Goal: Obtain resource: Obtain resource

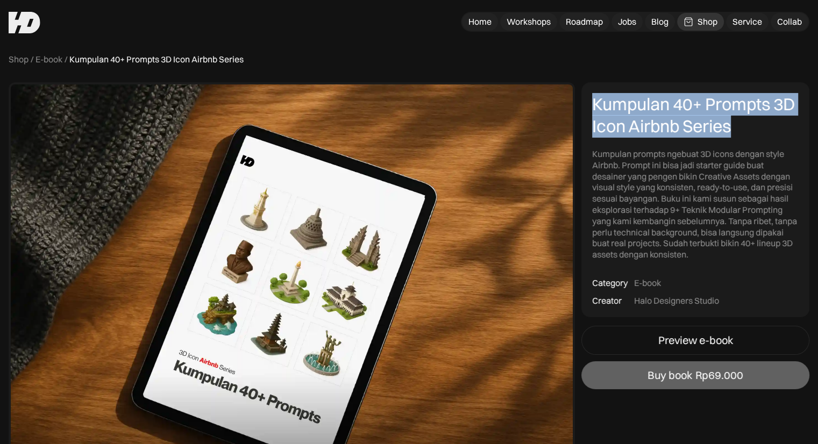
drag, startPoint x: 594, startPoint y: 100, endPoint x: 748, endPoint y: 125, distance: 155.9
click at [748, 125] on div "Kumpulan 40+ Prompts 3D Icon Airbnb Series" at bounding box center [695, 115] width 207 height 45
copy div "Kumpulan 40+ Prompts 3D Icon Airbnb Series"
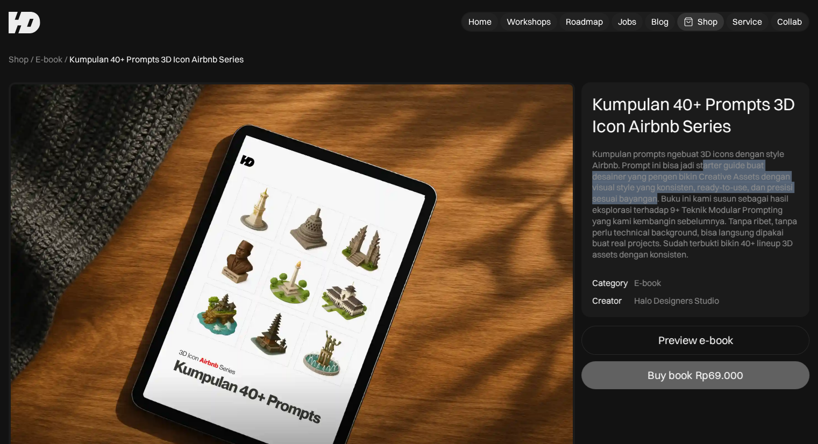
drag, startPoint x: 704, startPoint y: 165, endPoint x: 656, endPoint y: 198, distance: 57.6
click at [656, 198] on div "Kumpulan prompts ngebuat 3D icons dengan style Airbnb. Prompt ini bisa jadi sta…" at bounding box center [695, 204] width 207 height 112
drag, startPoint x: 695, startPoint y: 162, endPoint x: 691, endPoint y: 188, distance: 25.6
click at [691, 188] on div "Kumpulan prompts ngebuat 3D icons dengan style Airbnb. Prompt ini bisa jadi sta…" at bounding box center [695, 204] width 207 height 112
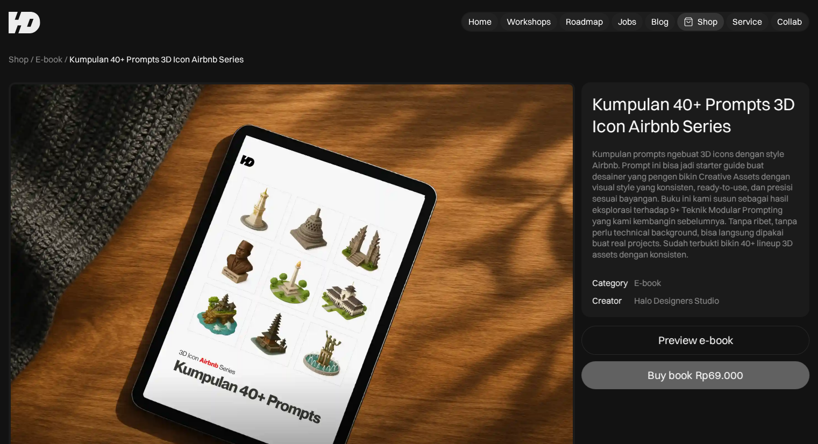
click at [621, 160] on div "Kumpulan prompts ngebuat 3D icons dengan style Airbnb. Prompt ini bisa jadi sta…" at bounding box center [695, 204] width 207 height 112
click at [622, 161] on div "Kumpulan prompts ngebuat 3D icons dengan style Airbnb. Prompt ini bisa jadi sta…" at bounding box center [695, 204] width 207 height 112
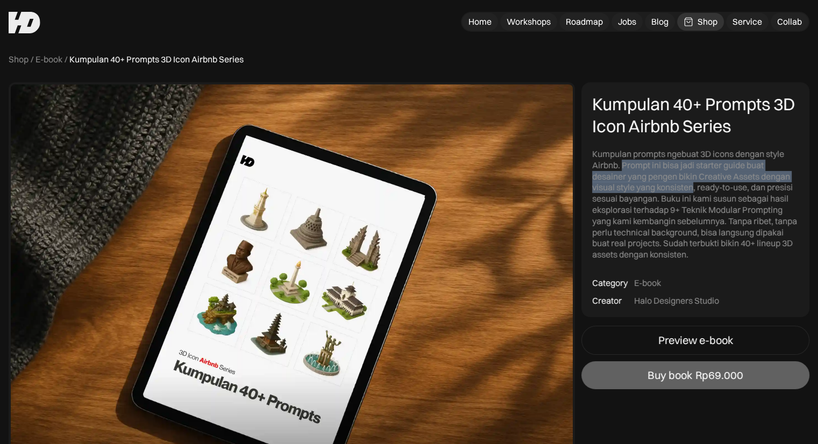
drag, startPoint x: 622, startPoint y: 161, endPoint x: 693, endPoint y: 185, distance: 74.7
click at [693, 185] on div "Kumpulan prompts ngebuat 3D icons dengan style Airbnb. Prompt ini bisa jadi sta…" at bounding box center [695, 204] width 207 height 112
copy div "Prompt ini bisa jadi starter guide buat desainer yang pengen bikin Creative Ass…"
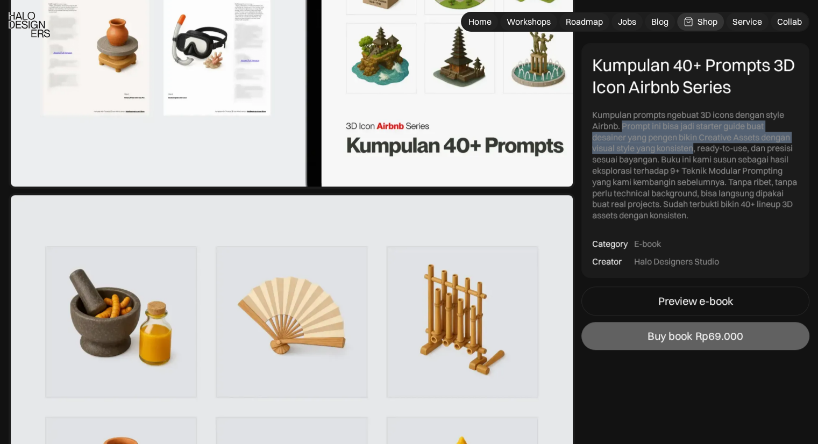
scroll to position [807, 0]
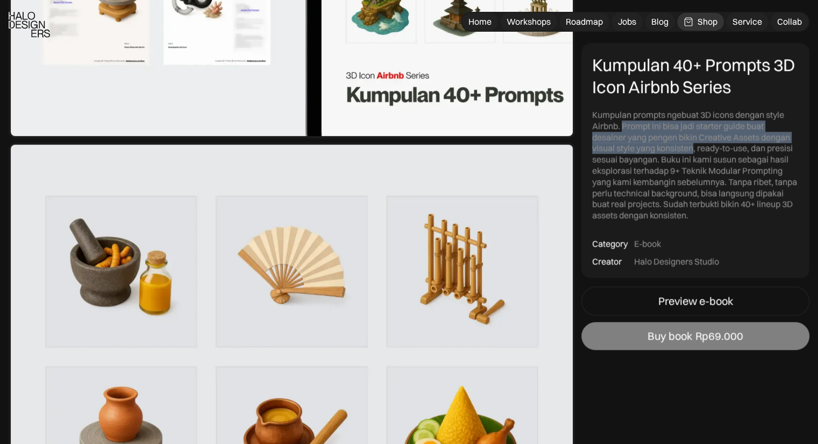
click at [674, 338] on div "Buy book" at bounding box center [670, 336] width 45 height 13
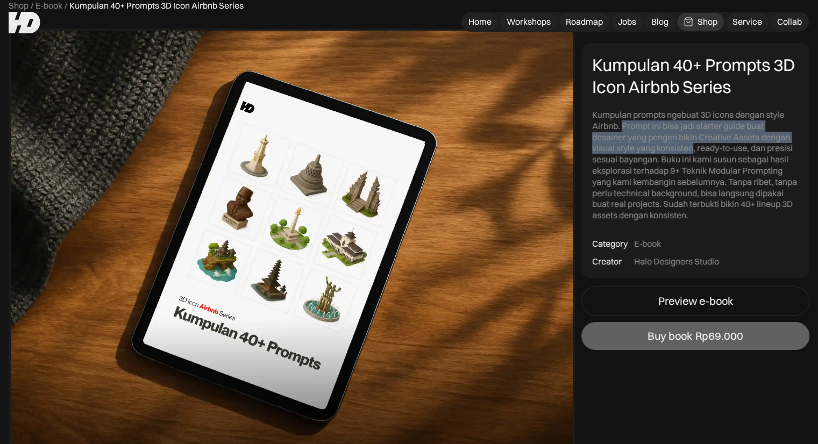
scroll to position [0, 0]
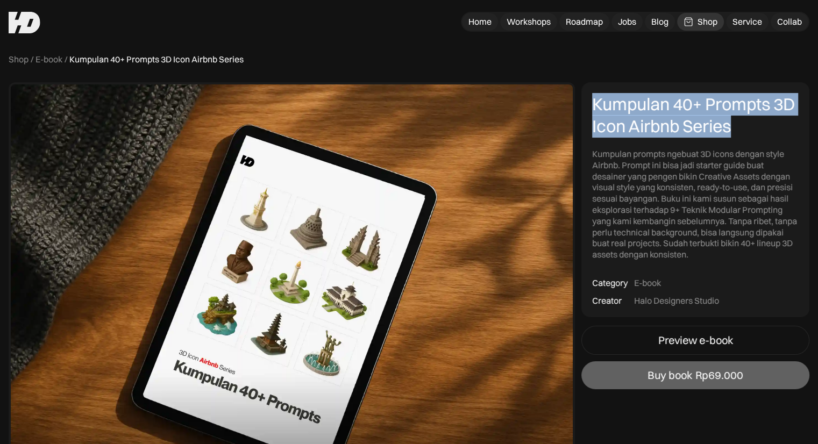
drag, startPoint x: 591, startPoint y: 105, endPoint x: 768, endPoint y: 132, distance: 179.6
click at [768, 132] on div "Kumpulan 40+ Prompts 3D Icon Airbnb Series Kumpulan prompts ngebuat 3D icons de…" at bounding box center [696, 199] width 228 height 235
copy div "Kumpulan 40+ Prompts 3D Icon Airbnb Series"
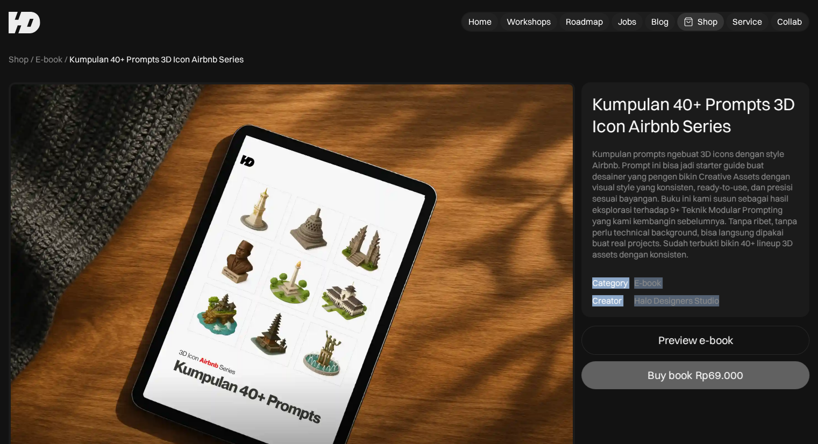
drag, startPoint x: 592, startPoint y: 283, endPoint x: 744, endPoint y: 305, distance: 153.2
click at [744, 305] on div "Kumpulan 40+ Prompts 3D Icon Airbnb Series Kumpulan prompts ngebuat 3D icons de…" at bounding box center [696, 199] width 228 height 235
copy div "Category Creator E-book Halo Designers Studio"
